Goal: Check status: Check status

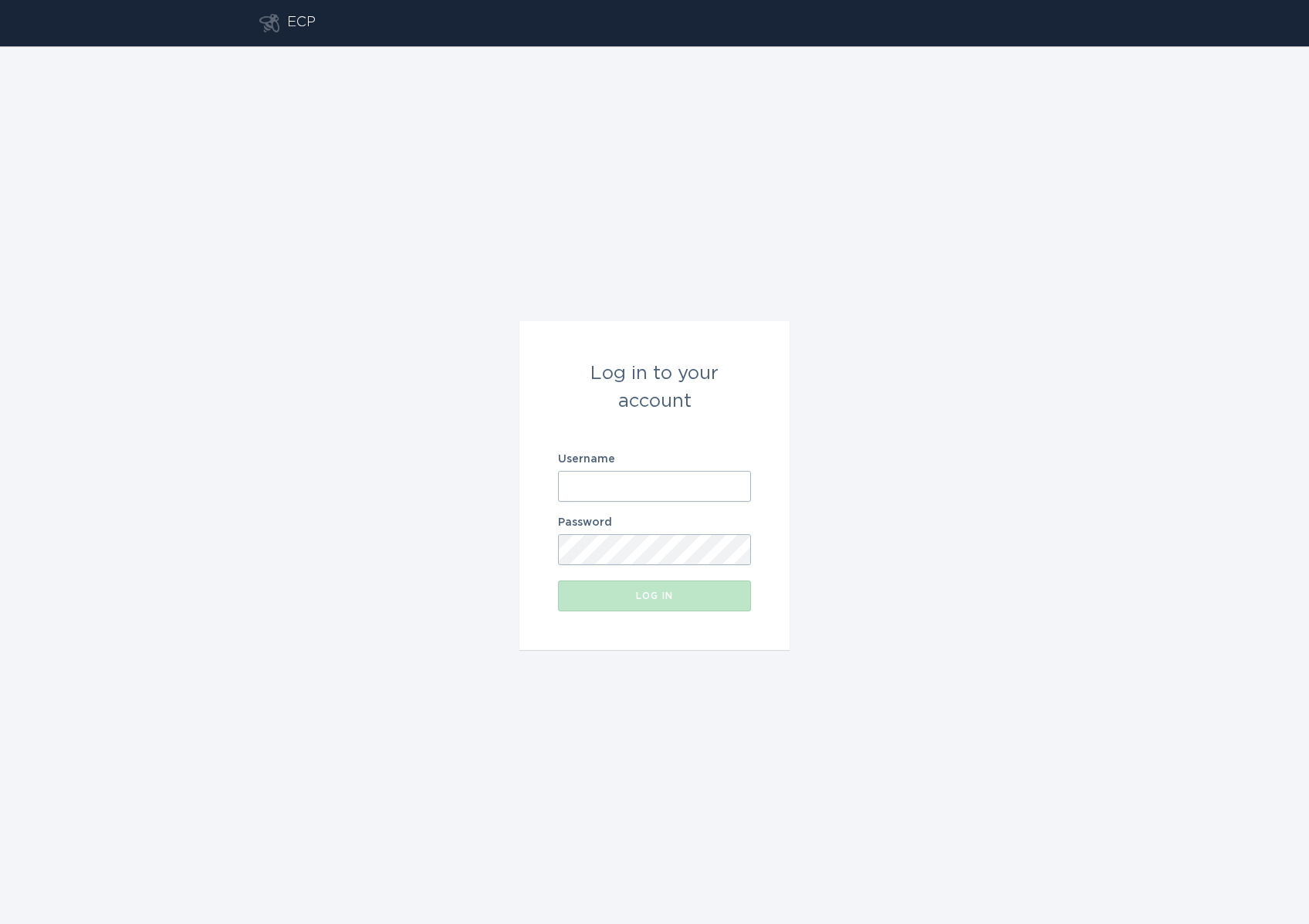
click at [594, 480] on input "Username" at bounding box center [654, 487] width 193 height 31
paste input "[EMAIL_ADDRESS][DOMAIN_NAME]"
type input "[EMAIL_ADDRESS][DOMAIN_NAME]"
click at [625, 590] on button "Log in" at bounding box center [654, 596] width 193 height 31
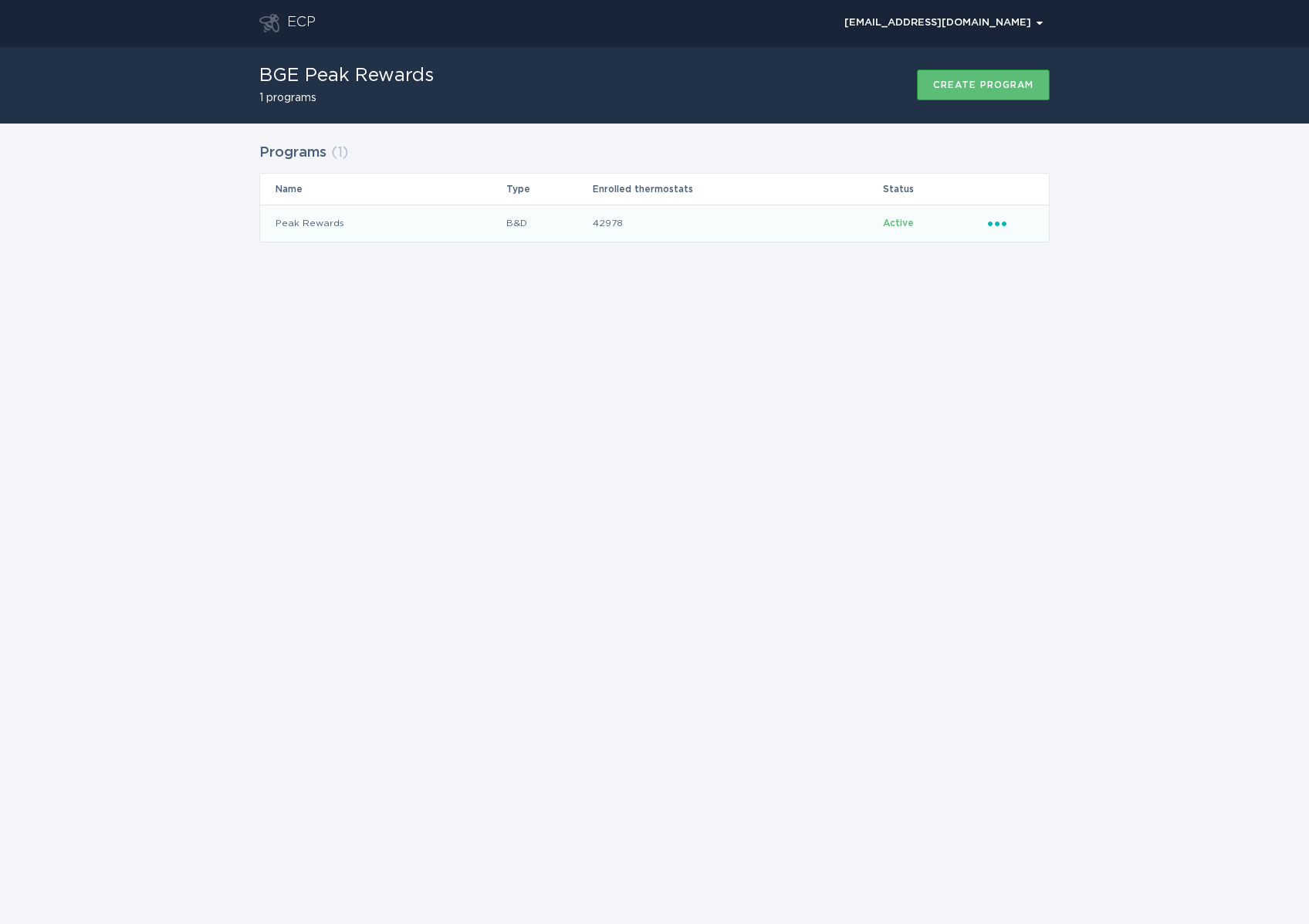
click at [322, 222] on td "Peak Rewards" at bounding box center [382, 223] width 245 height 37
